Goal: Task Accomplishment & Management: Use online tool/utility

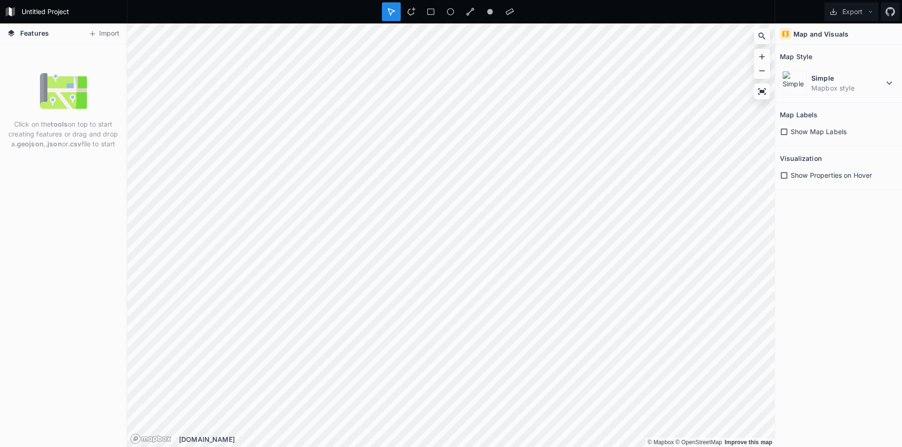
click at [90, 125] on p "Click on the tools on top to start creating features or drag and drop a .geojso…" at bounding box center [63, 134] width 112 height 30
click at [88, 145] on p "Click on the tools on top to start creating features or drag and drop a .geojso…" at bounding box center [63, 134] width 112 height 30
drag, startPoint x: 88, startPoint y: 145, endPoint x: 46, endPoint y: 137, distance: 42.2
click at [46, 137] on p "Click on the tools on top to start creating features or drag and drop a .geojso…" at bounding box center [63, 134] width 112 height 30
click at [59, 121] on strong "tools" at bounding box center [59, 124] width 17 height 8
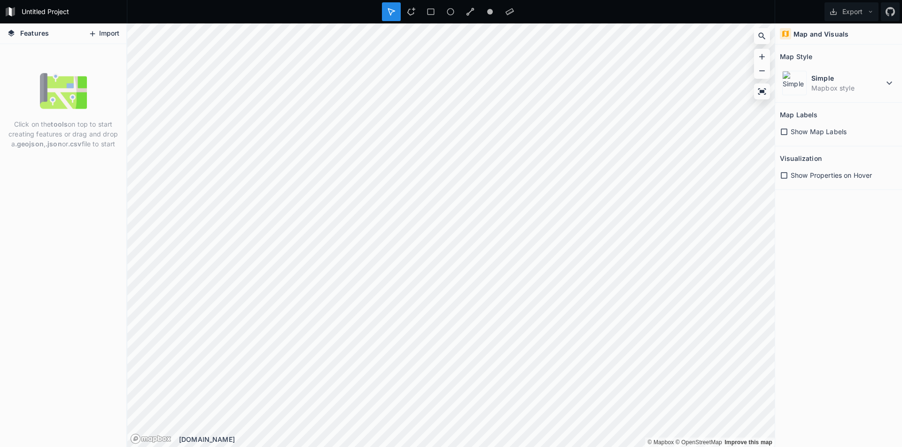
click at [96, 31] on icon at bounding box center [92, 34] width 8 height 8
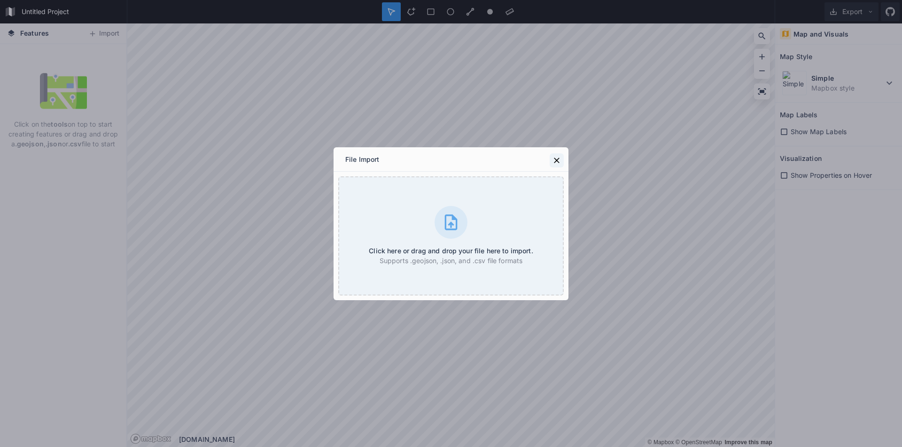
click at [557, 159] on icon at bounding box center [556, 160] width 9 height 9
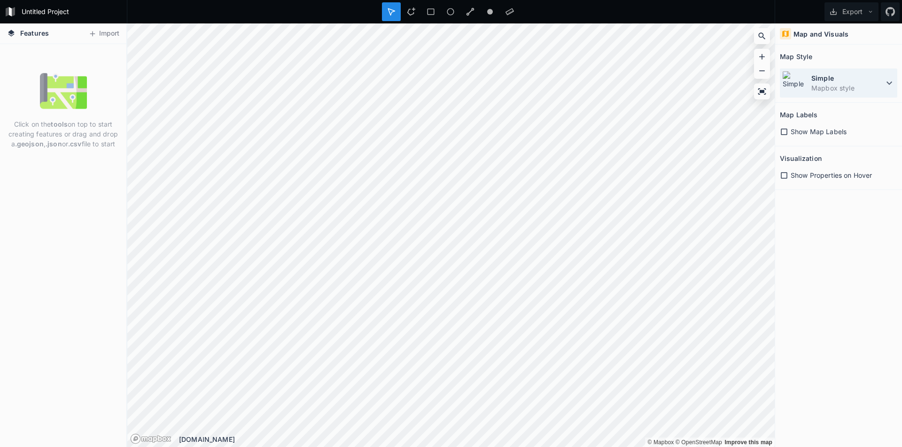
click at [795, 75] on img at bounding box center [794, 83] width 24 height 24
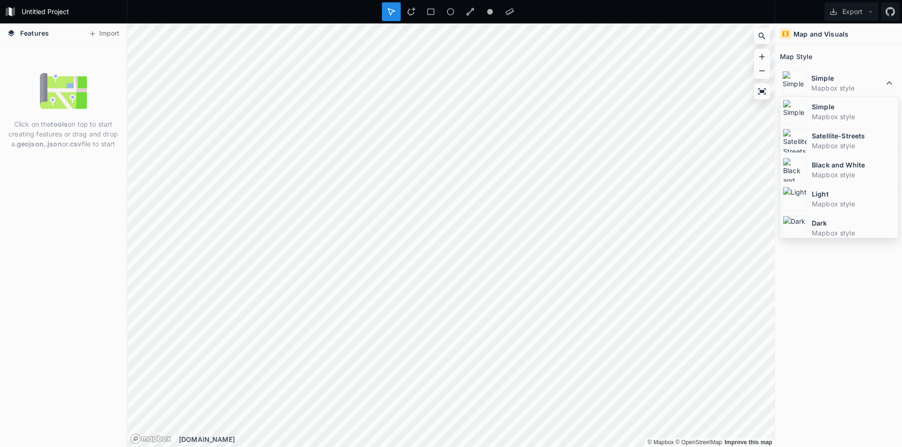
click at [793, 291] on div "Map and Visuals Map Style Simple Mapbox style Simple Mapbox style Satellite-Str…" at bounding box center [838, 235] width 127 height 424
click at [49, 111] on img at bounding box center [63, 91] width 47 height 47
click at [63, 89] on img at bounding box center [63, 91] width 47 height 47
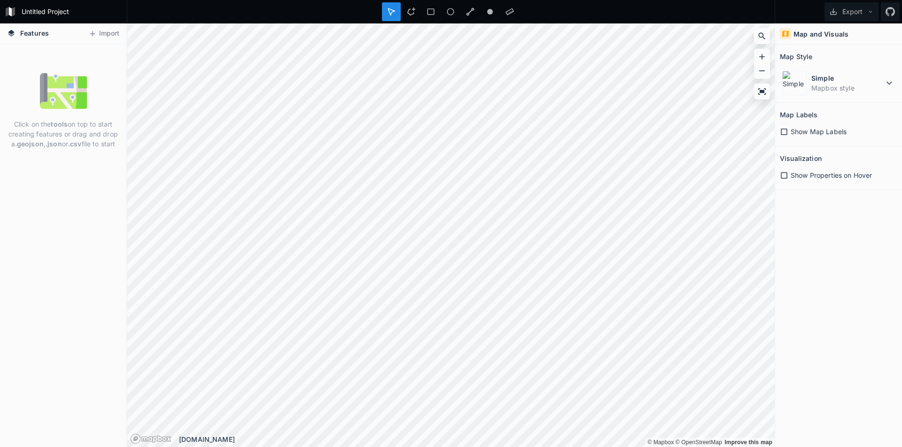
click at [73, 129] on p "Click on the tools on top to start creating features or drag and drop a .geojso…" at bounding box center [63, 134] width 112 height 30
click at [0, 192] on div "Click on the tools on top to start creating features or drag and drop a .geojso…" at bounding box center [63, 245] width 126 height 403
click at [80, 168] on div "Click on the tools on top to start creating features or drag and drop a .geojso…" at bounding box center [63, 245] width 126 height 403
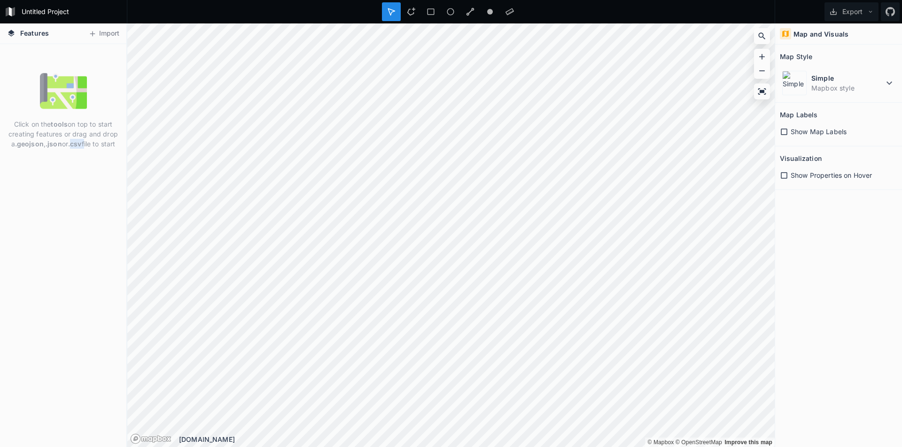
click at [80, 168] on div "Click on the tools on top to start creating features or drag and drop a .geojso…" at bounding box center [63, 245] width 126 height 403
click at [78, 93] on img at bounding box center [63, 91] width 47 height 47
click at [102, 35] on button "Import" at bounding box center [104, 33] width 40 height 15
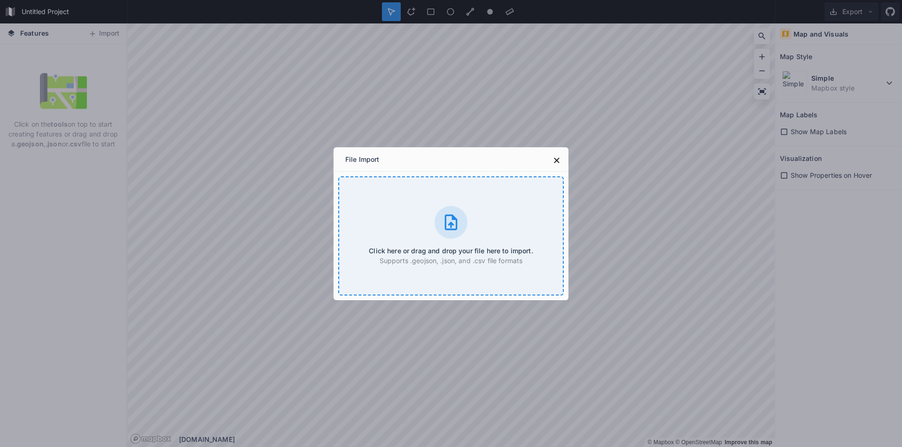
click at [430, 226] on div "Click here or drag and drop your file here to import. Supports .geojson, .json,…" at bounding box center [450, 236] width 225 height 119
click at [69, 159] on div "File Import Click here or drag and drop your file here to import. Supports .geo…" at bounding box center [451, 223] width 902 height 447
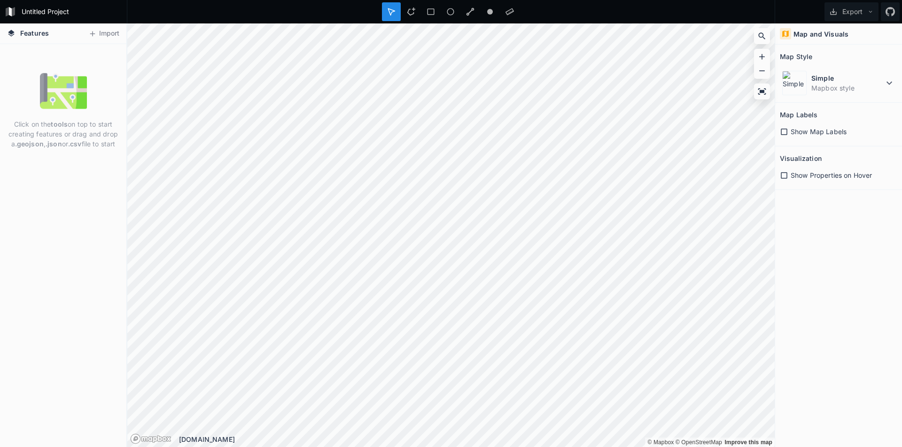
click at [31, 142] on strong ".geojson" at bounding box center [29, 144] width 29 height 8
copy strong "geojson"
click at [111, 32] on button "Import" at bounding box center [104, 33] width 40 height 15
click at [830, 86] on dd "Mapbox style" at bounding box center [847, 88] width 72 height 10
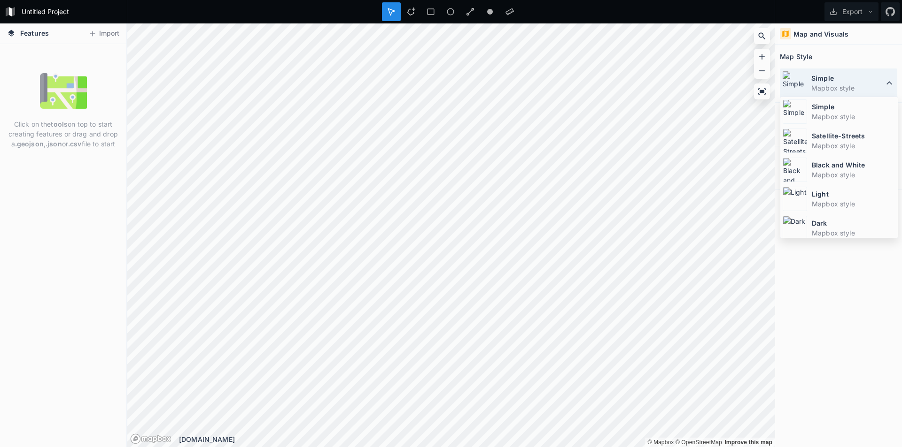
click at [833, 88] on dd "Mapbox style" at bounding box center [847, 88] width 72 height 10
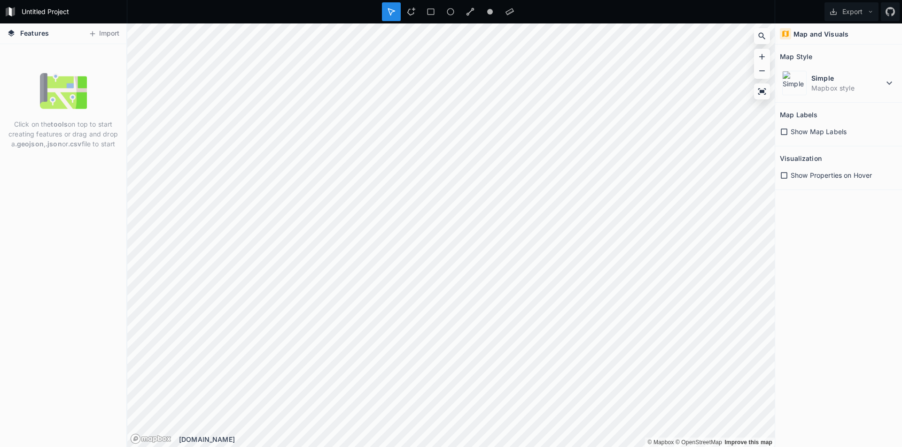
click at [825, 130] on span "Show Map Labels" at bounding box center [818, 132] width 56 height 10
click at [828, 131] on span "Show Map Labels" at bounding box center [818, 132] width 56 height 10
click at [817, 131] on span "Show Map Labels" at bounding box center [818, 132] width 56 height 10
click at [96, 35] on icon at bounding box center [92, 34] width 8 height 8
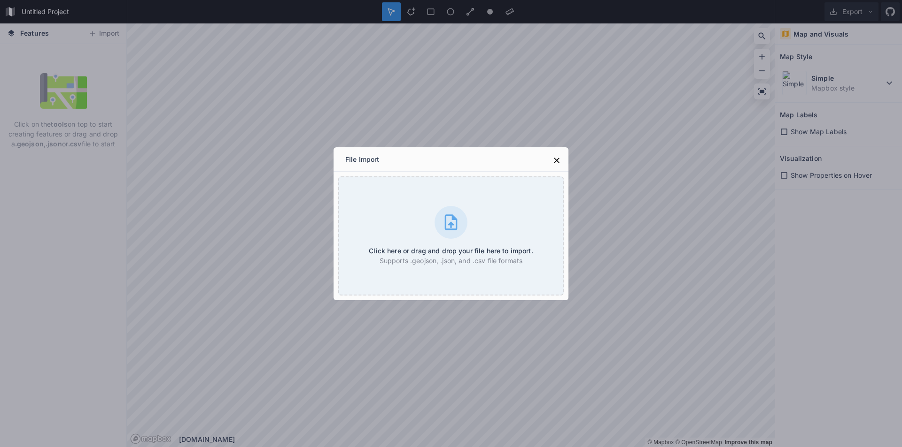
click at [337, 151] on div "File Import" at bounding box center [450, 159] width 235 height 24
